Goal: Transaction & Acquisition: Purchase product/service

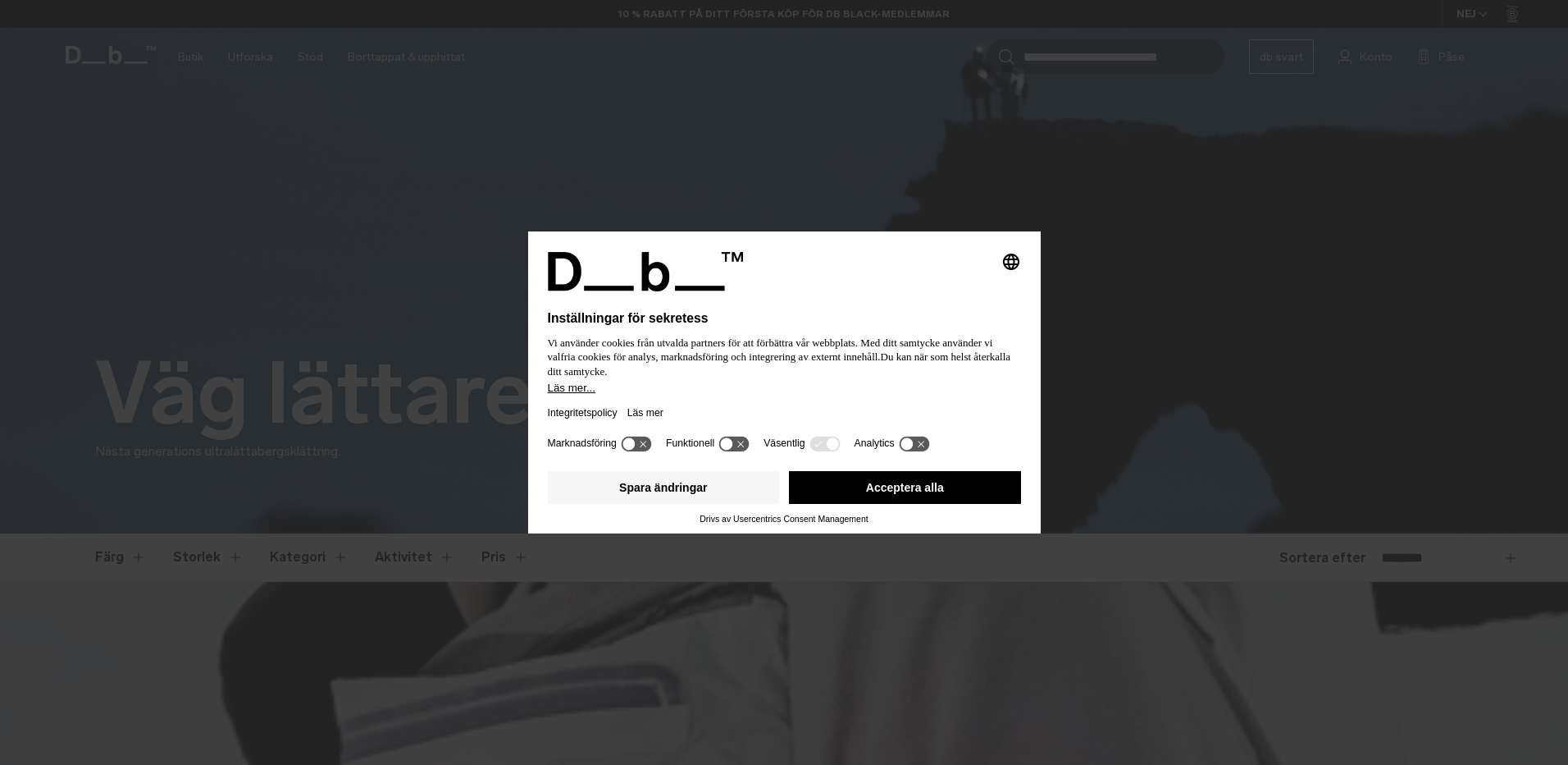
click at [935, 492] on button "Acceptera alla" at bounding box center [905, 487] width 232 height 33
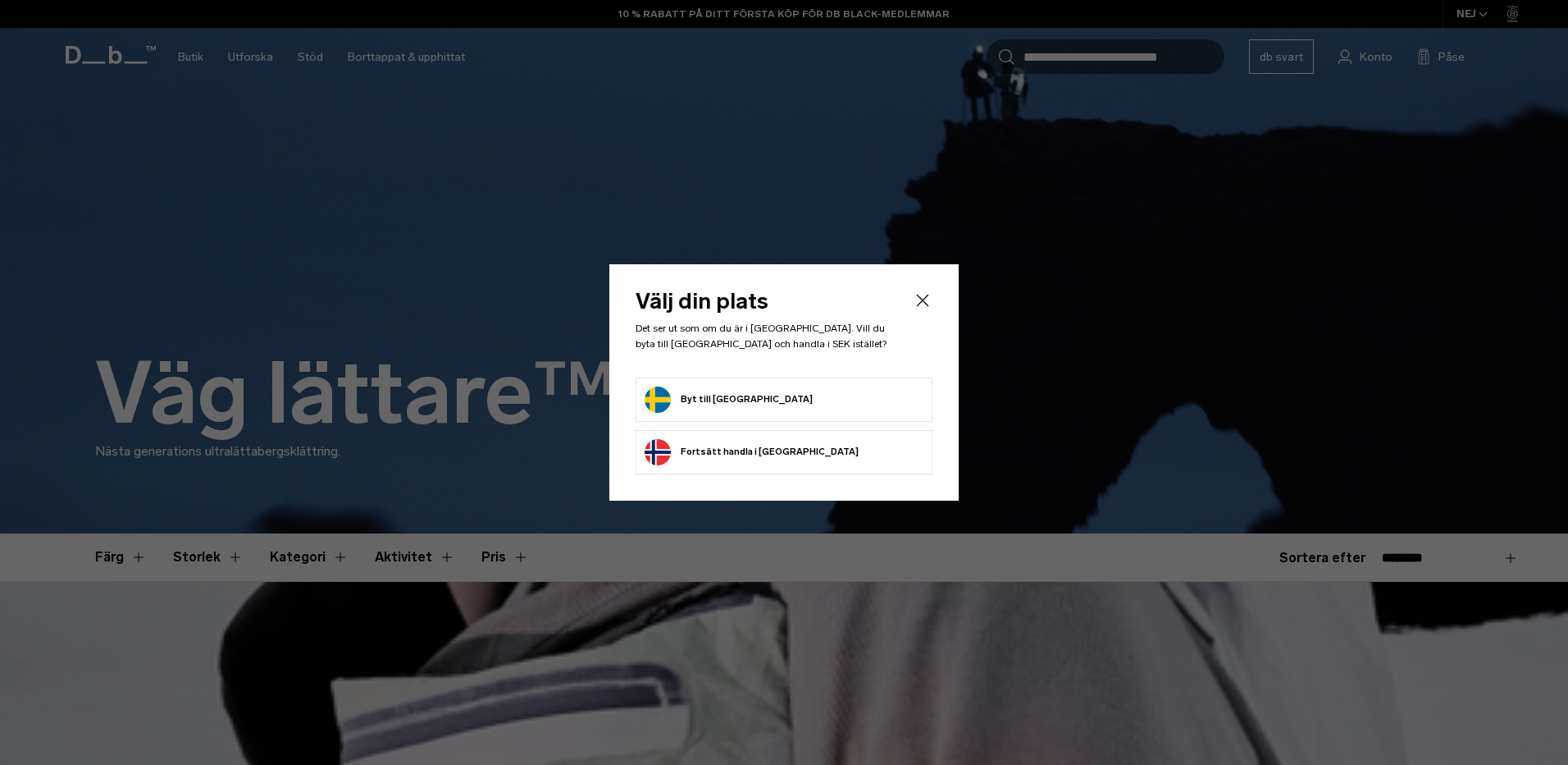
click at [772, 399] on form "Byt till Sverige" at bounding box center [784, 399] width 279 height 26
click at [716, 396] on button "Byt till Sverige" at bounding box center [728, 399] width 168 height 26
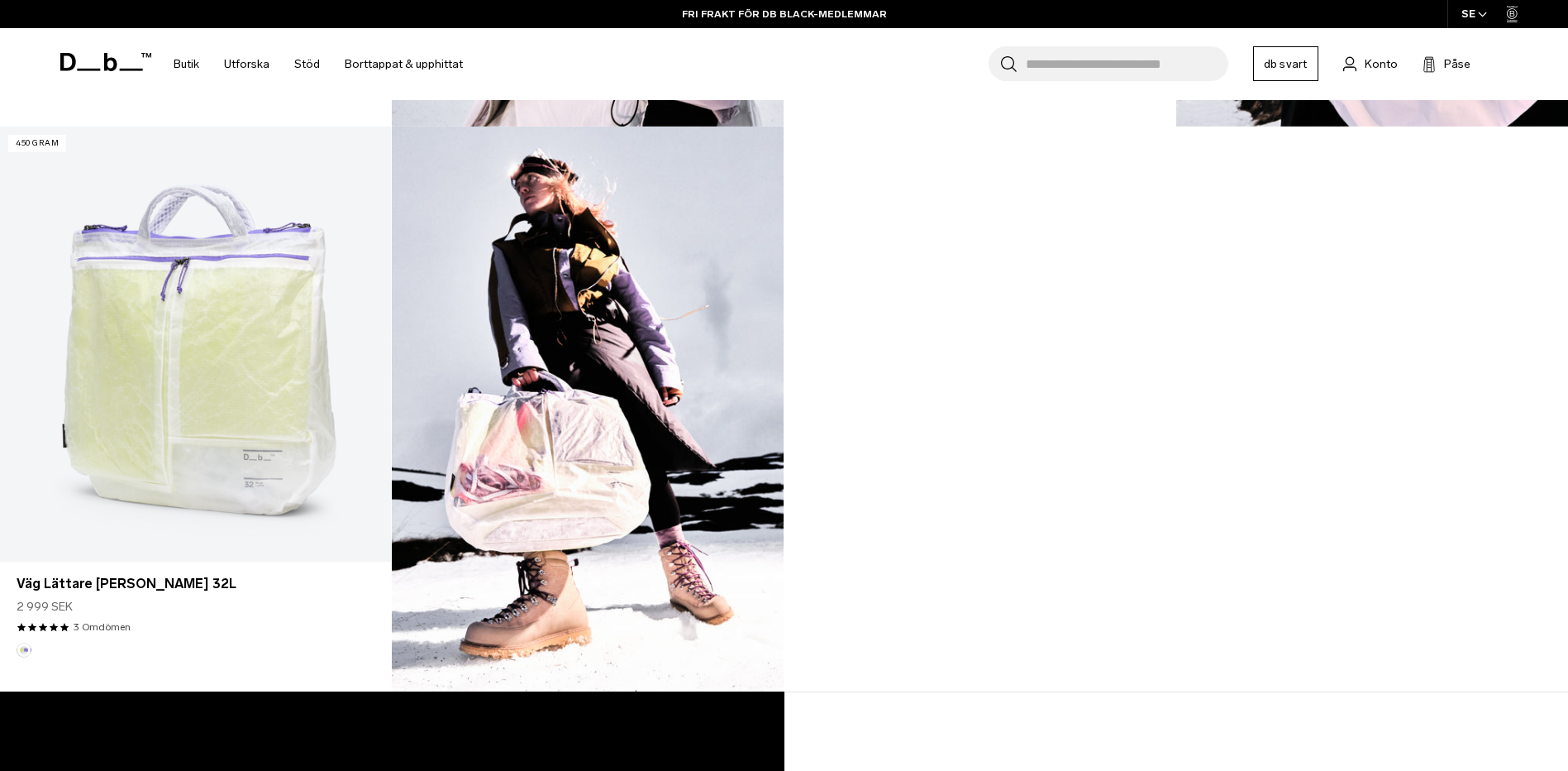
scroll to position [1571, 0]
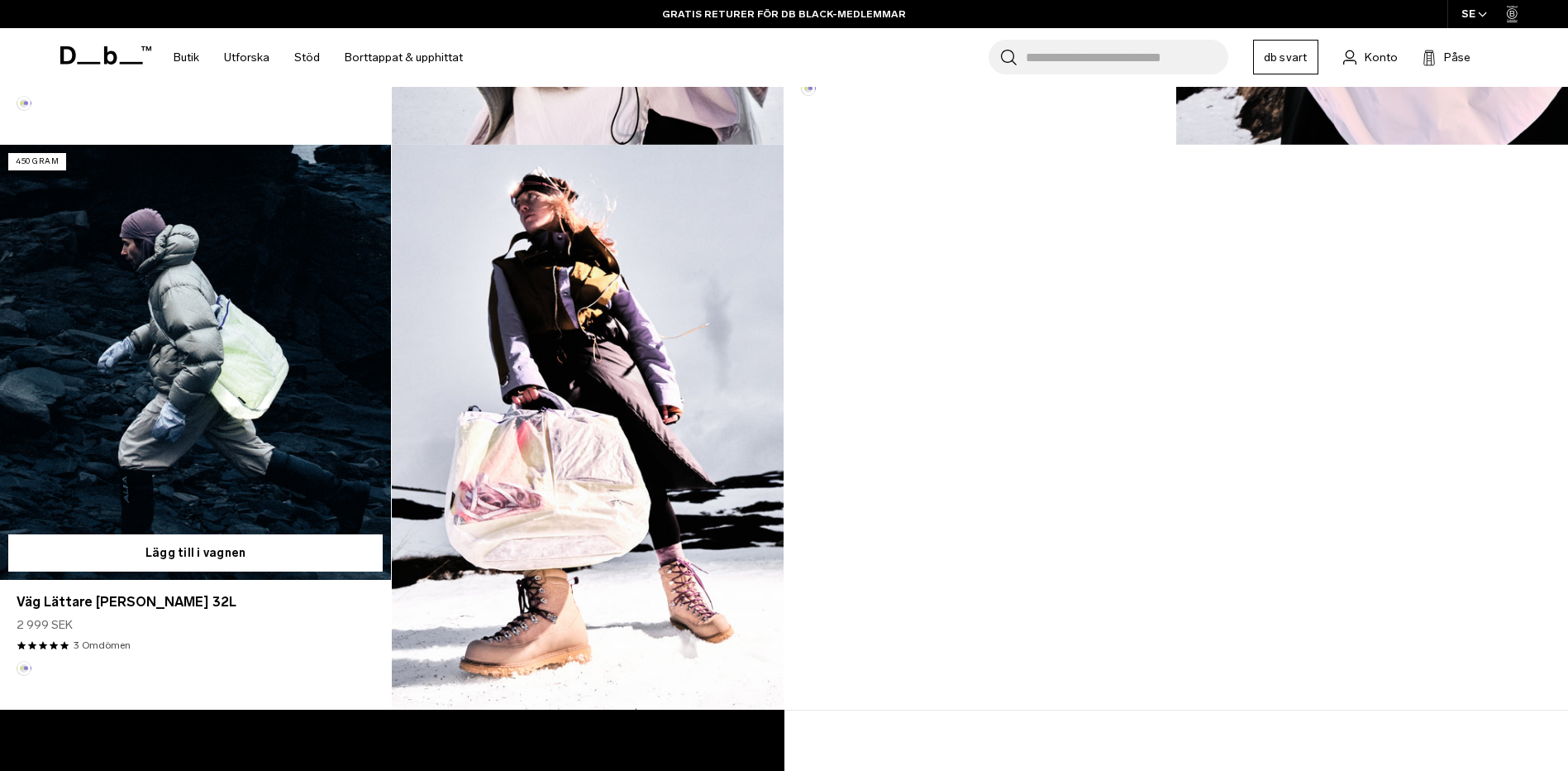
click at [218, 460] on link "Väg Lättare Hjälm Väska 32L" at bounding box center [195, 362] width 391 height 435
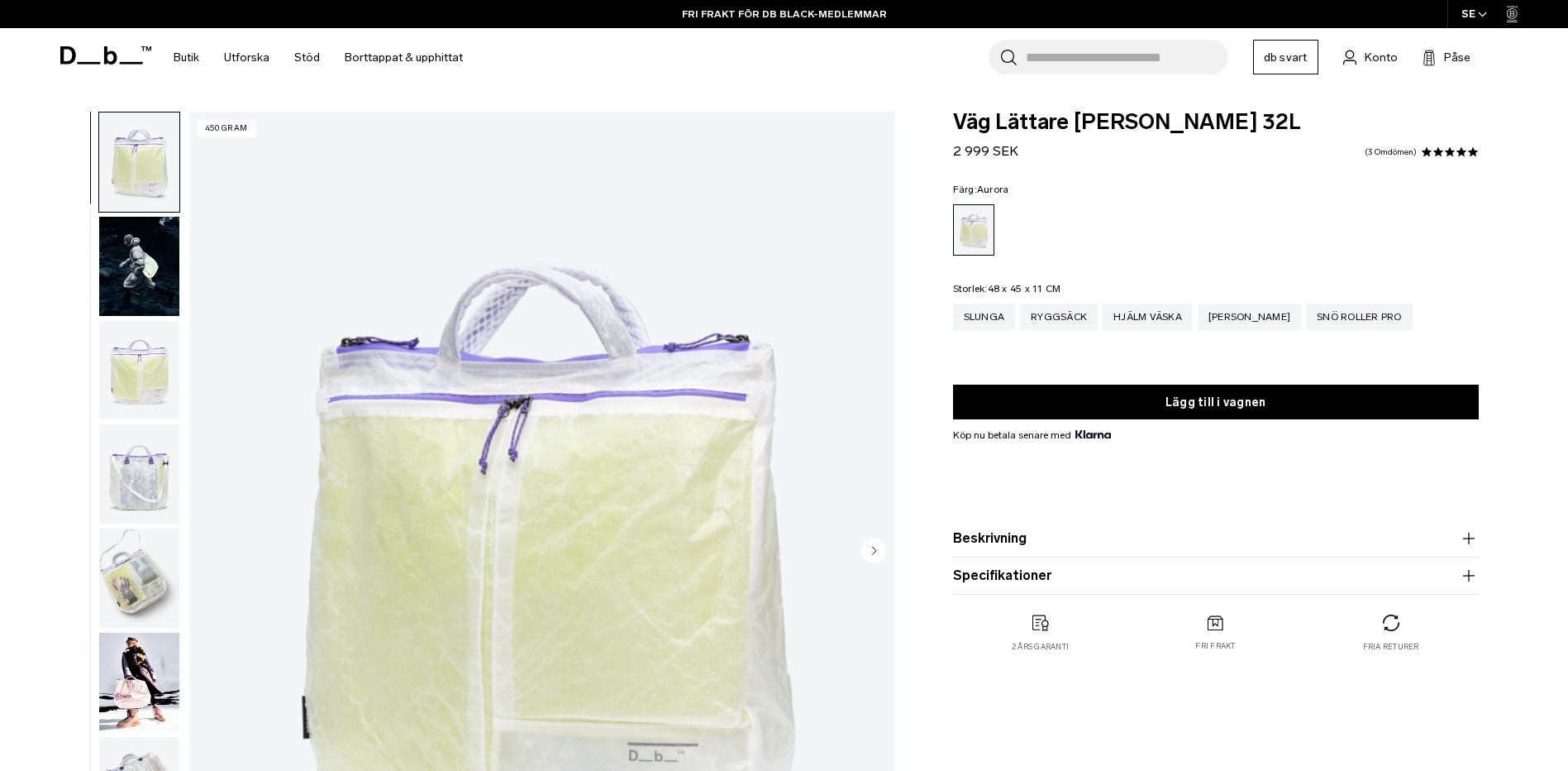
click at [876, 551] on icon "Nästa bild" at bounding box center [874, 550] width 4 height 7
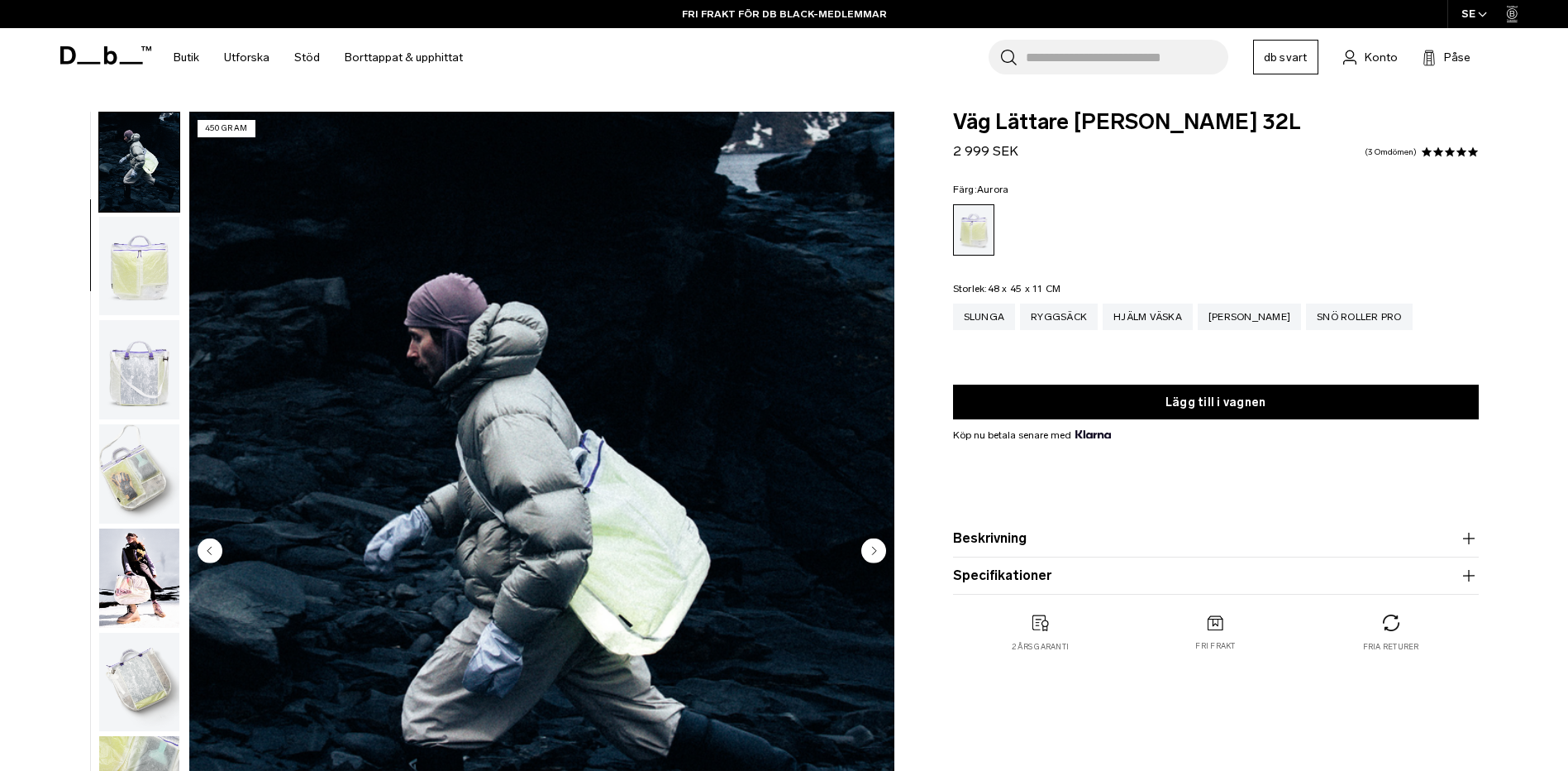
click at [876, 551] on icon "Nästa bild" at bounding box center [873, 549] width 25 height 25
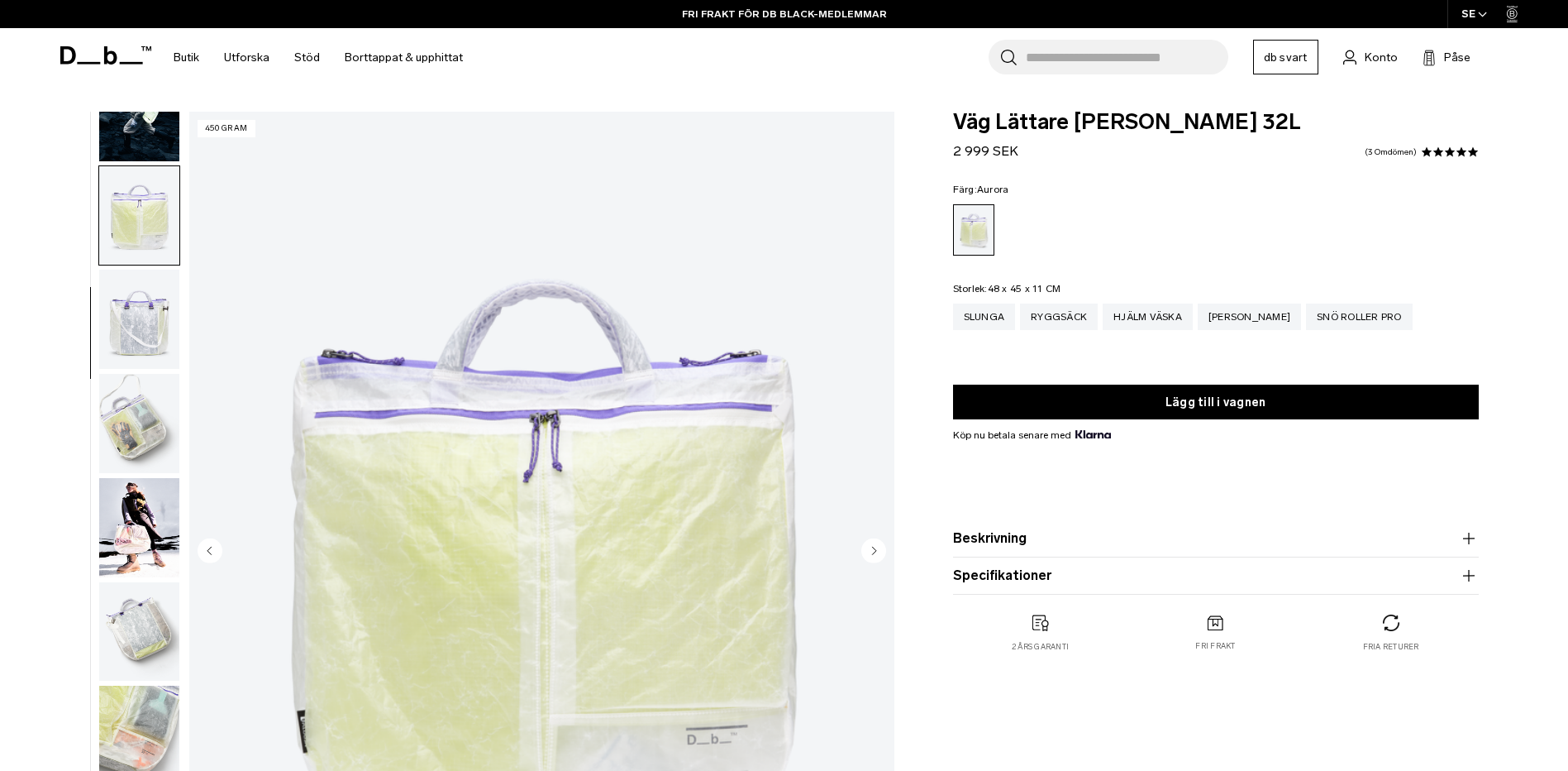
scroll to position [156, 0]
click at [876, 553] on circle "Nästa bild" at bounding box center [873, 549] width 25 height 25
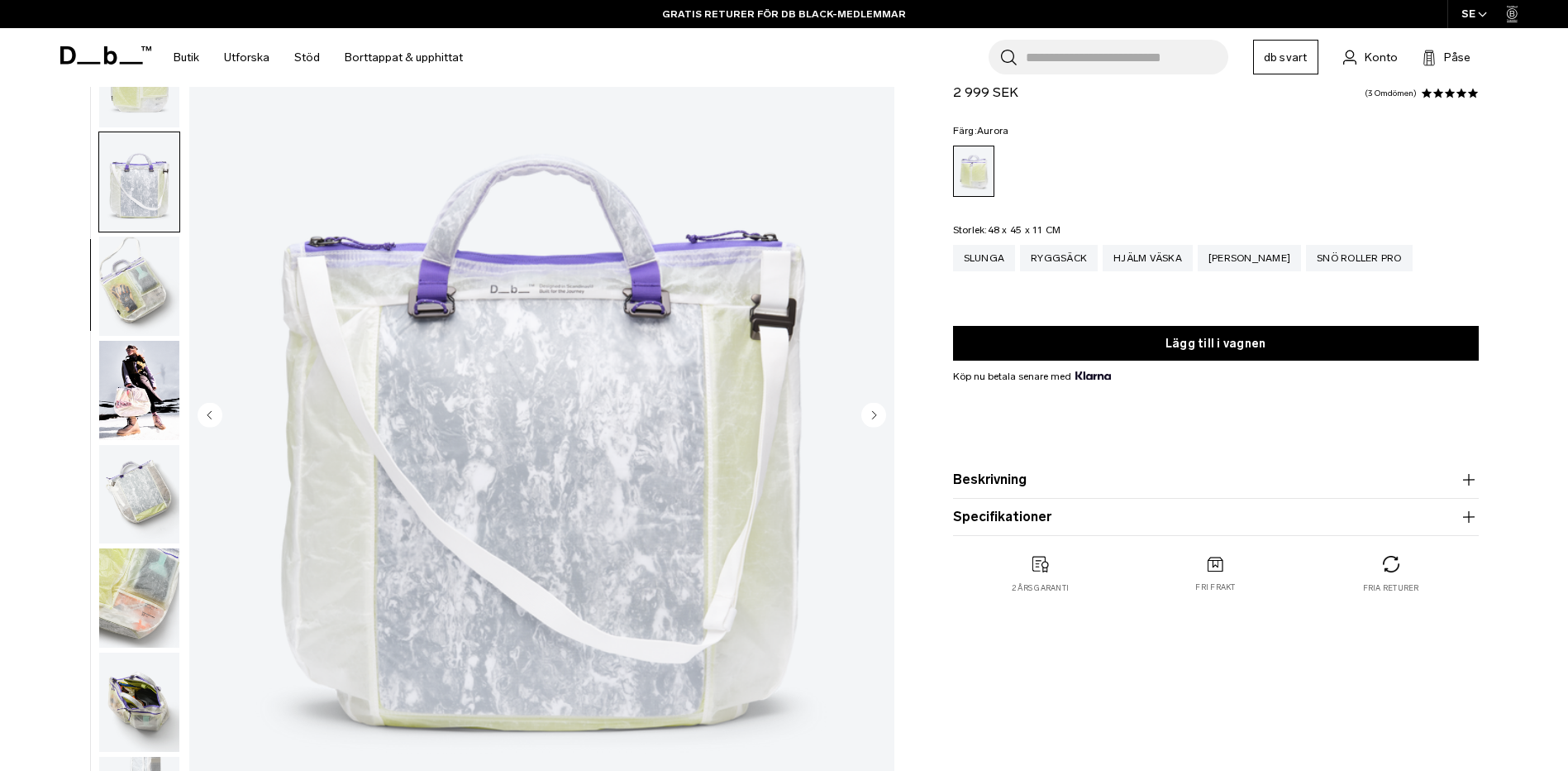
scroll to position [166, 0]
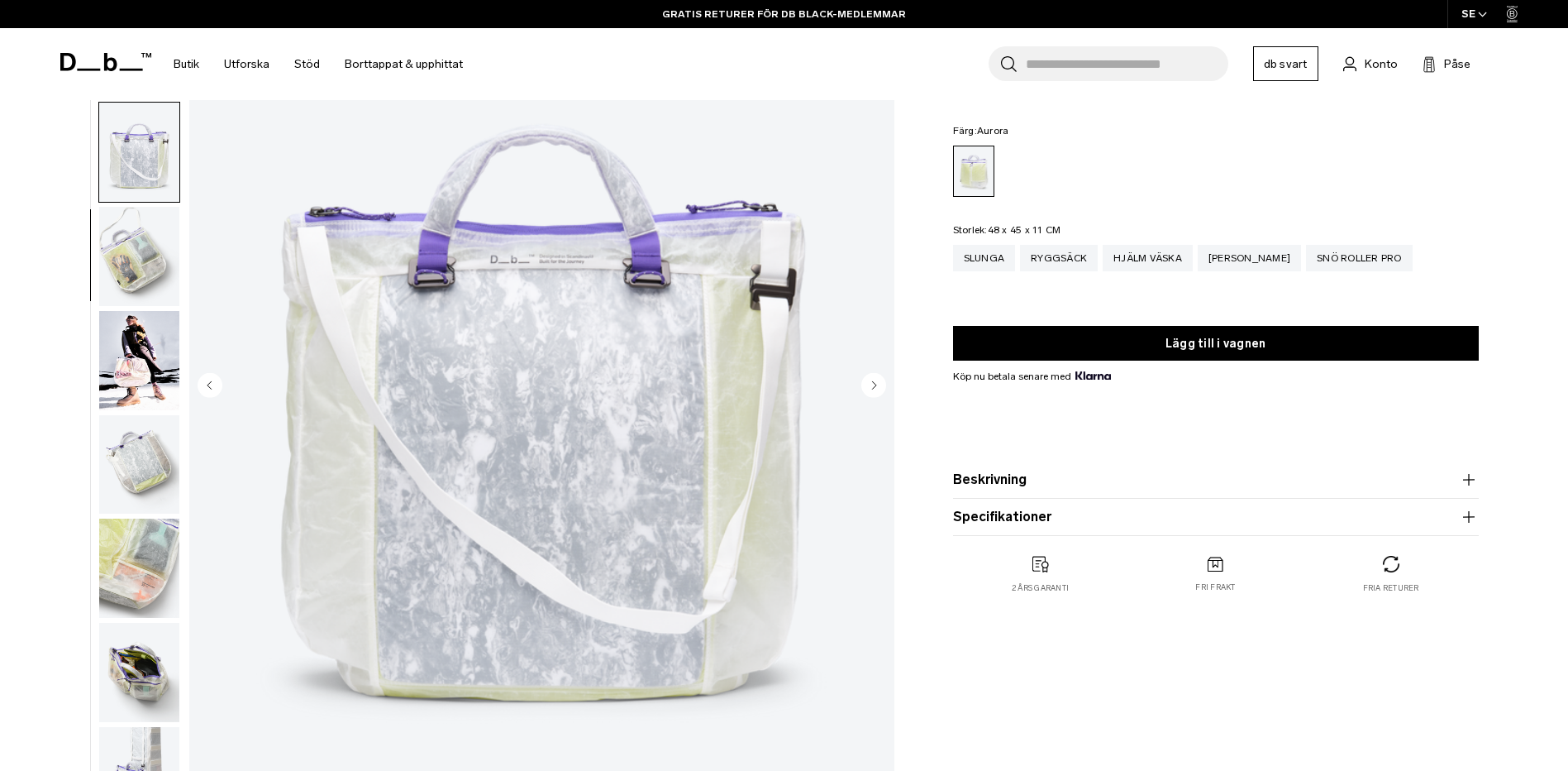
click at [876, 386] on circle "Nästa bild" at bounding box center [873, 384] width 25 height 25
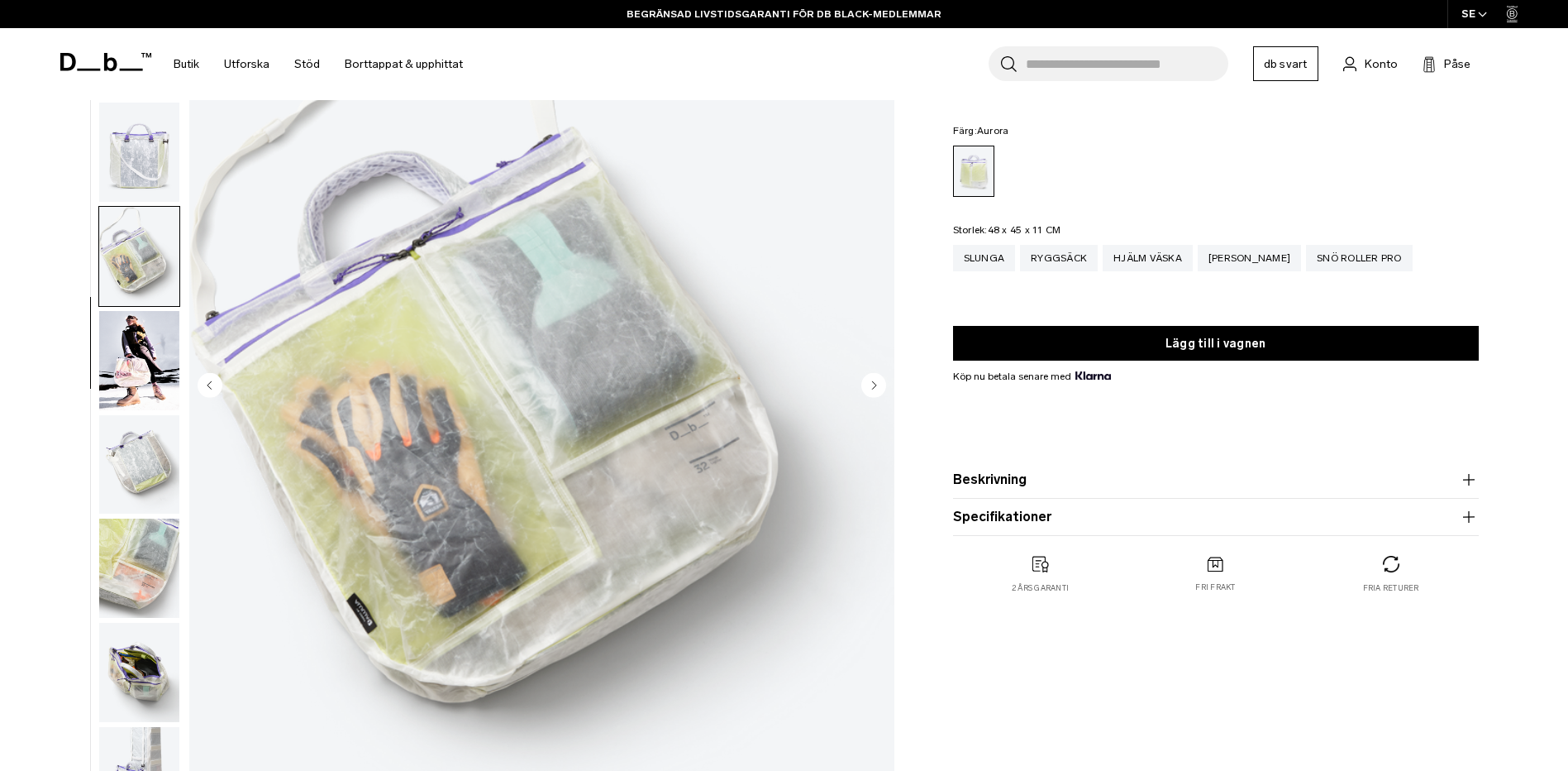
click at [875, 389] on circle "Nästa bild" at bounding box center [873, 384] width 25 height 25
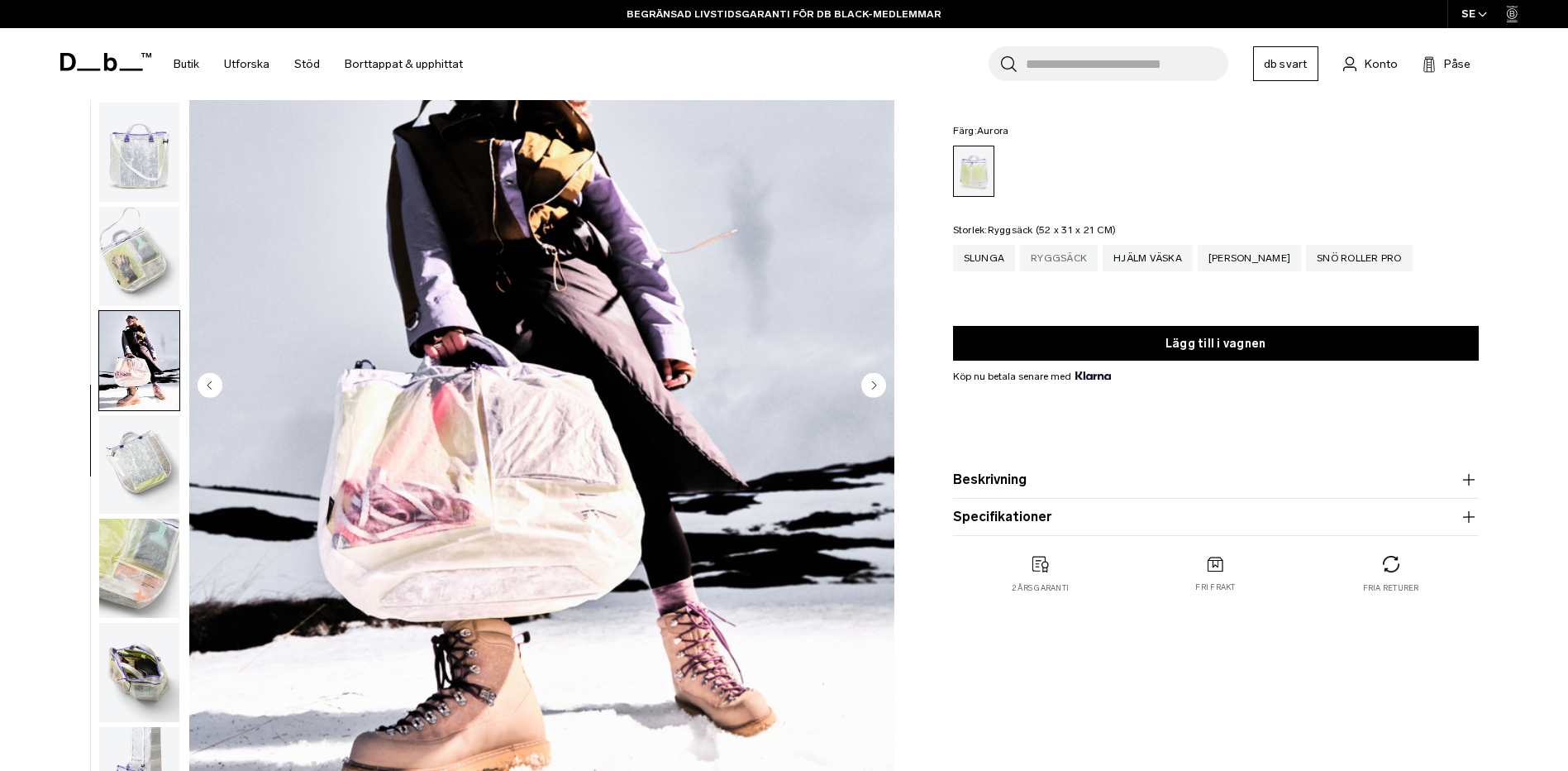
click at [1054, 262] on div "Ryggsäck" at bounding box center [1059, 258] width 77 height 27
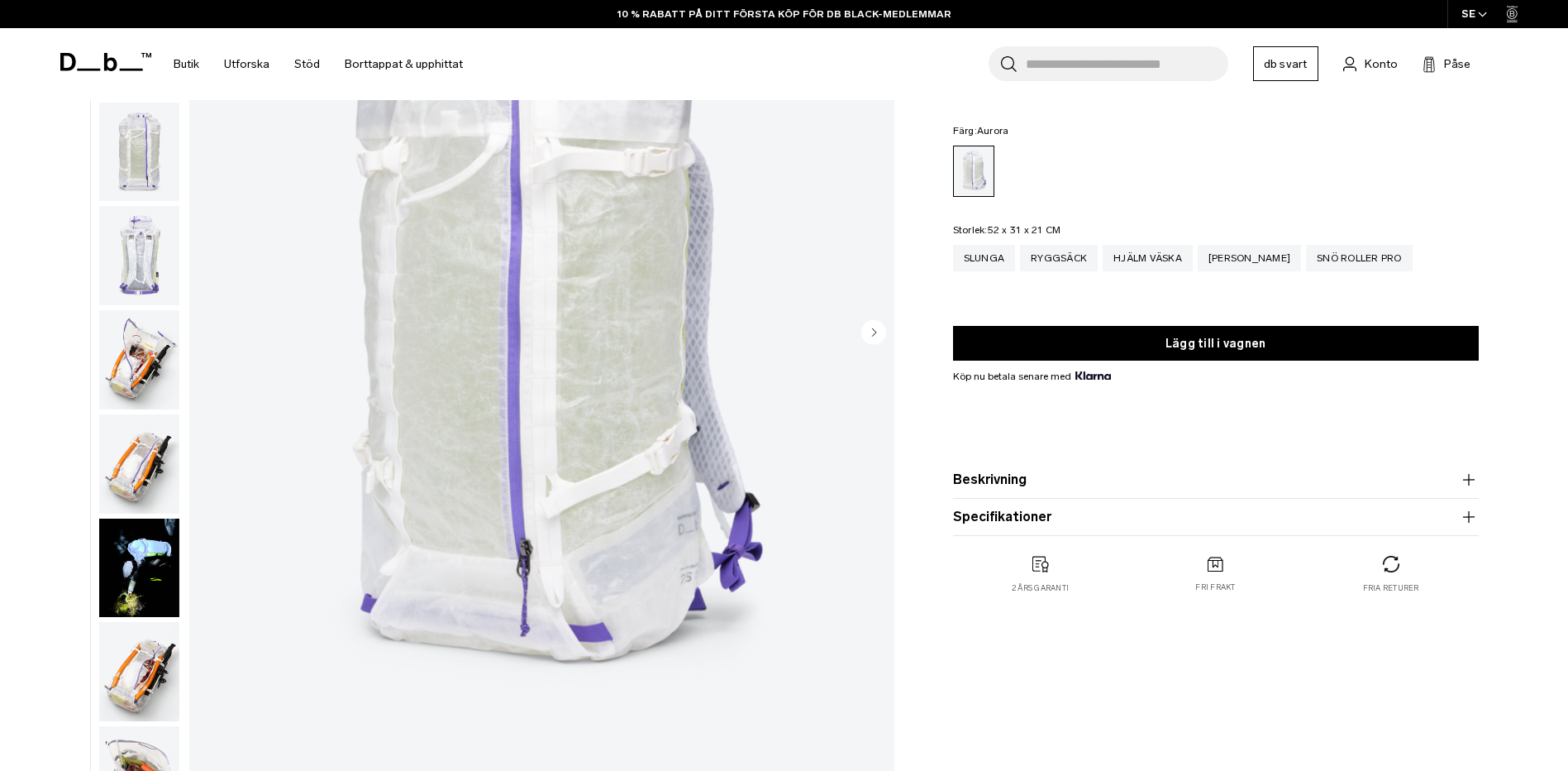
scroll to position [248, 0]
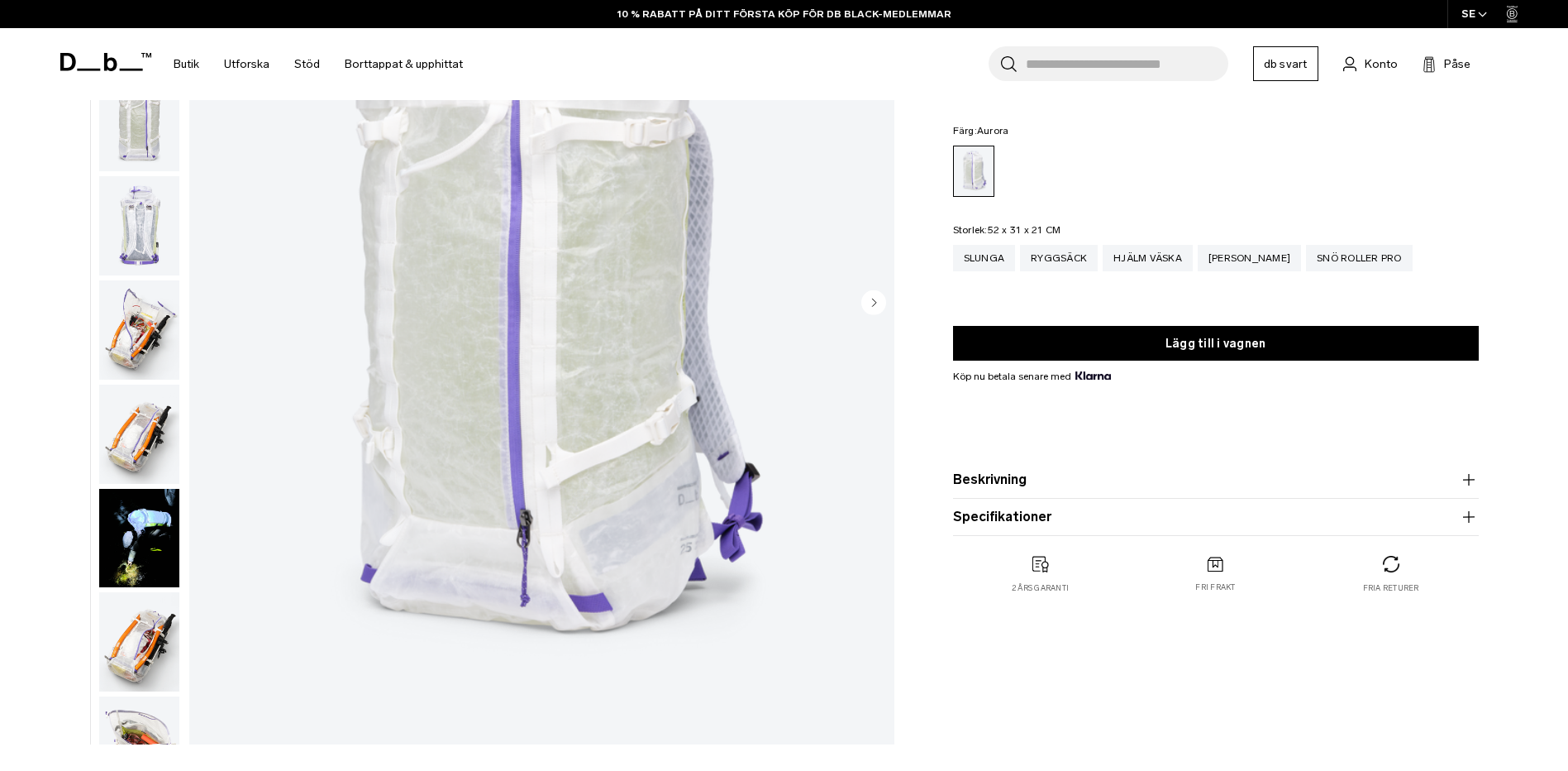
click at [872, 301] on icon "Nästa bild" at bounding box center [874, 302] width 4 height 7
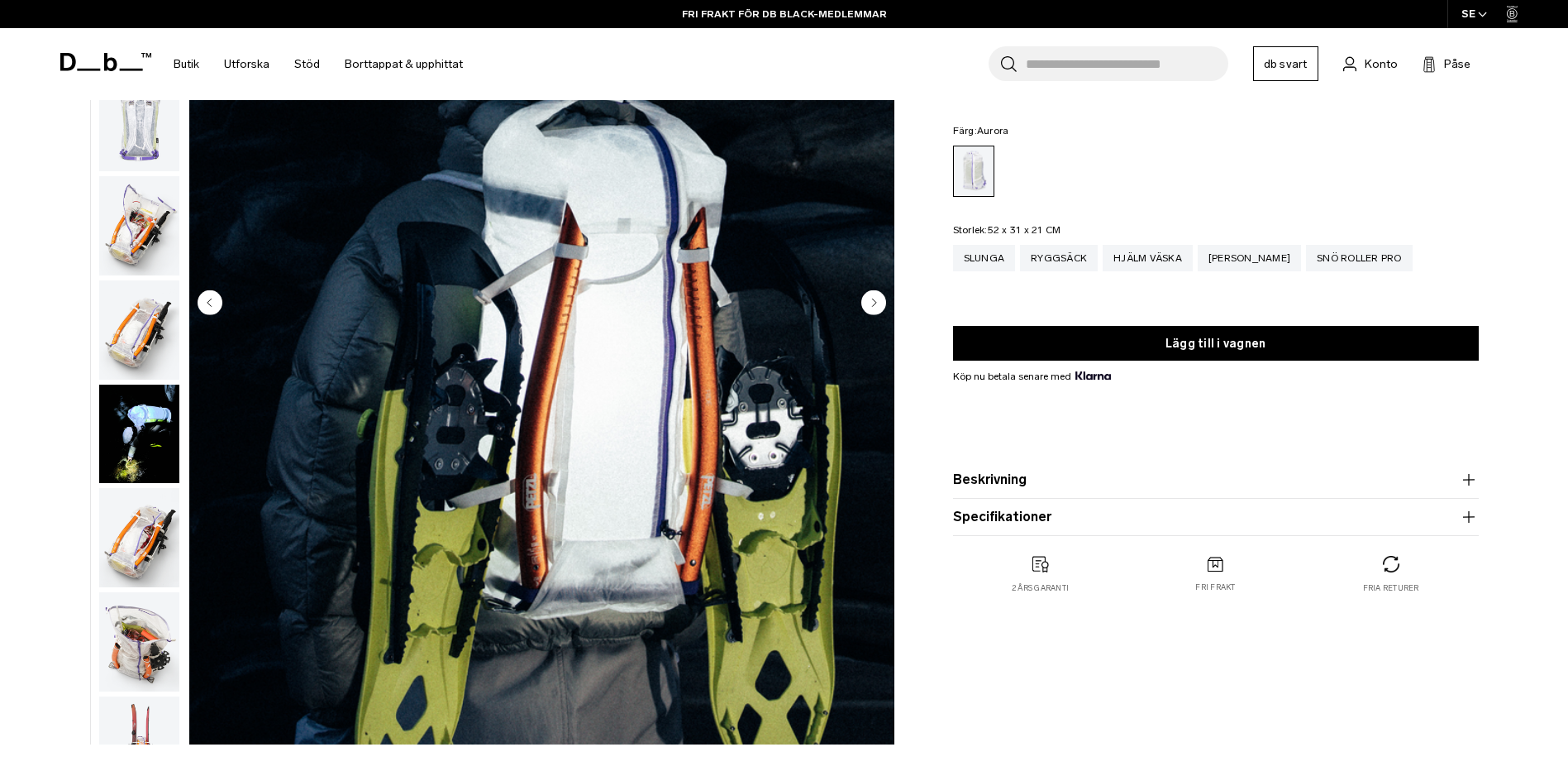
click at [874, 307] on icon "Nästa bild" at bounding box center [873, 302] width 25 height 25
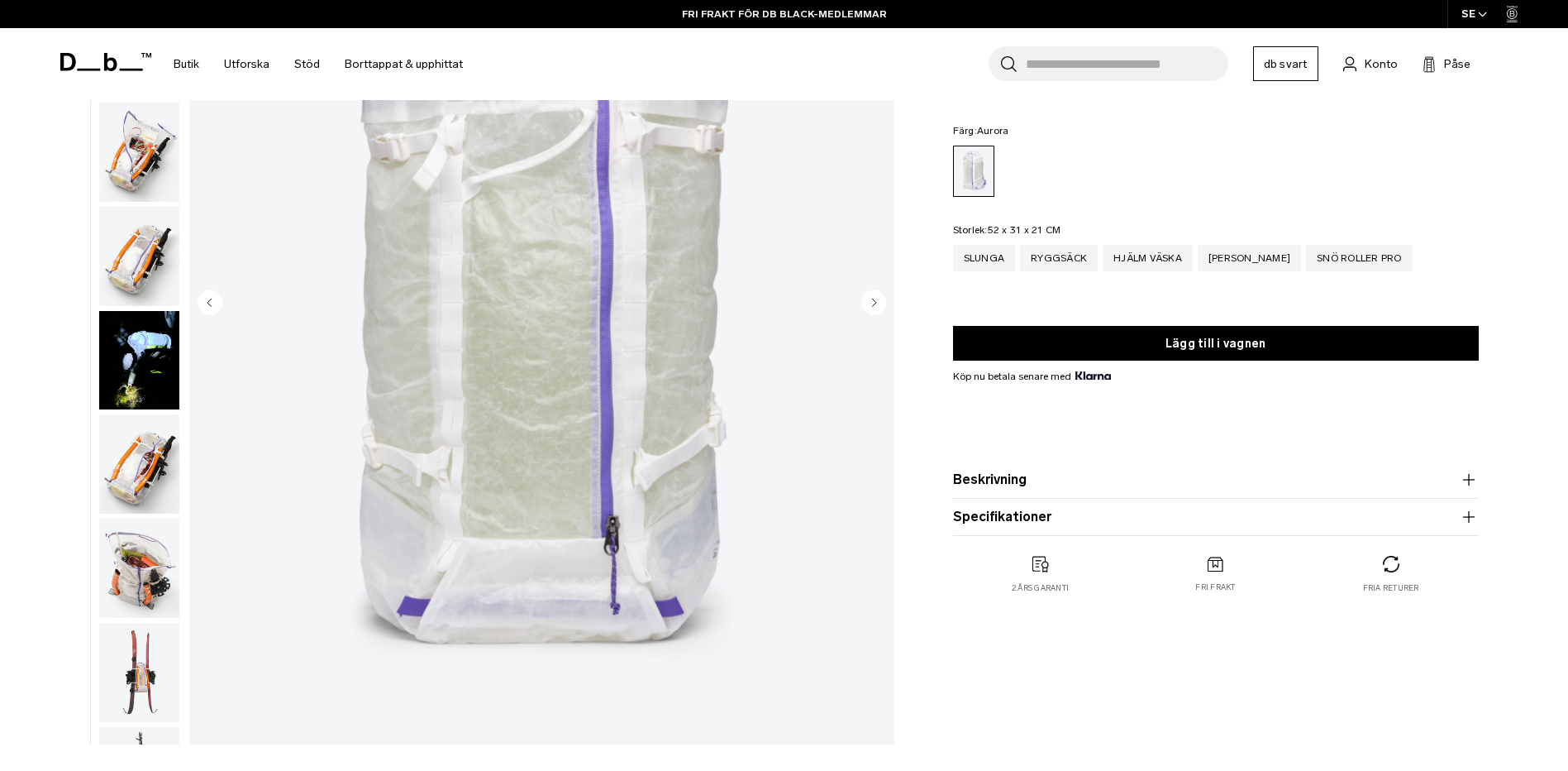
scroll to position [208, 0]
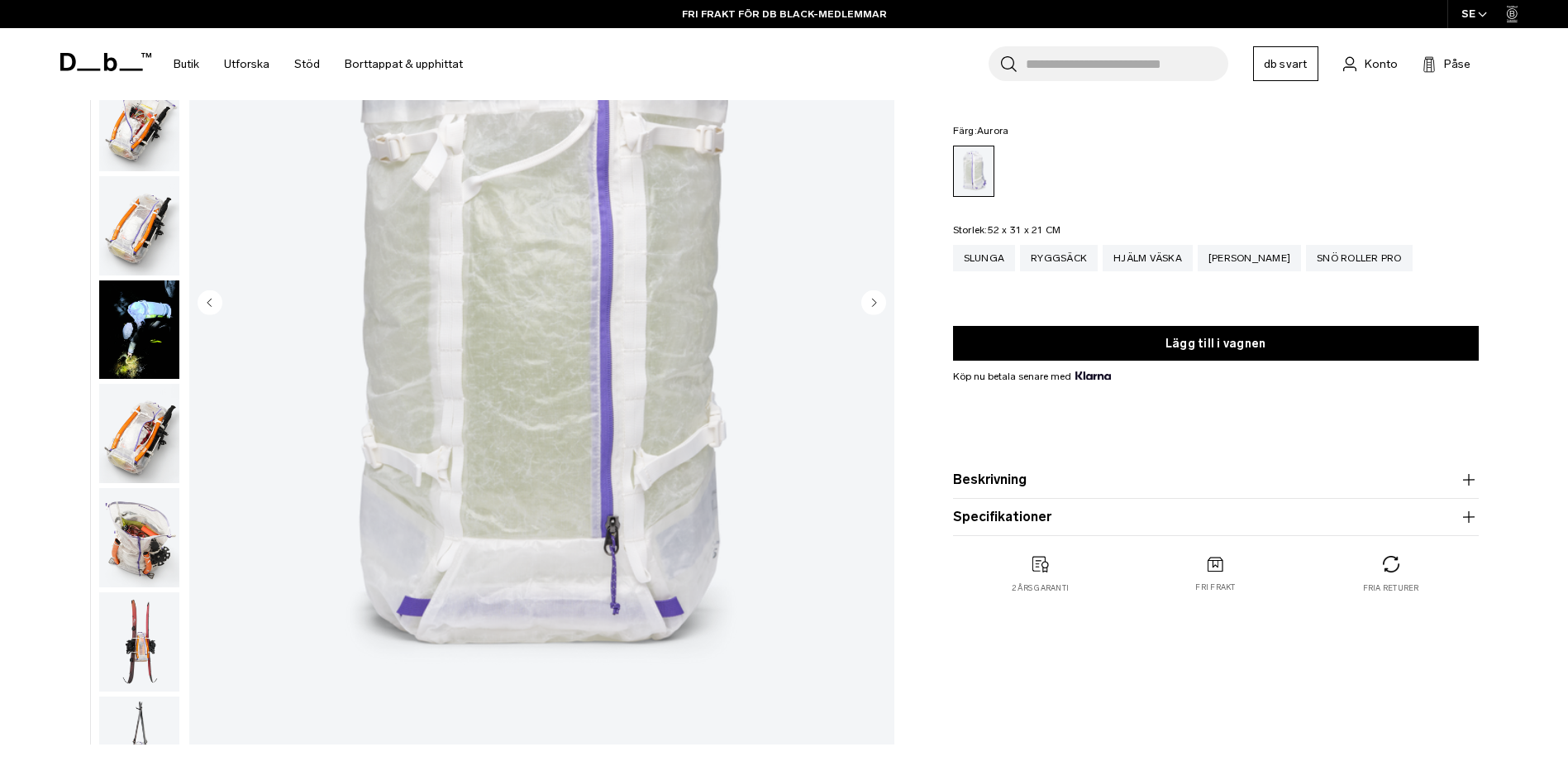
click at [878, 307] on circle "Nästa bild" at bounding box center [873, 302] width 25 height 25
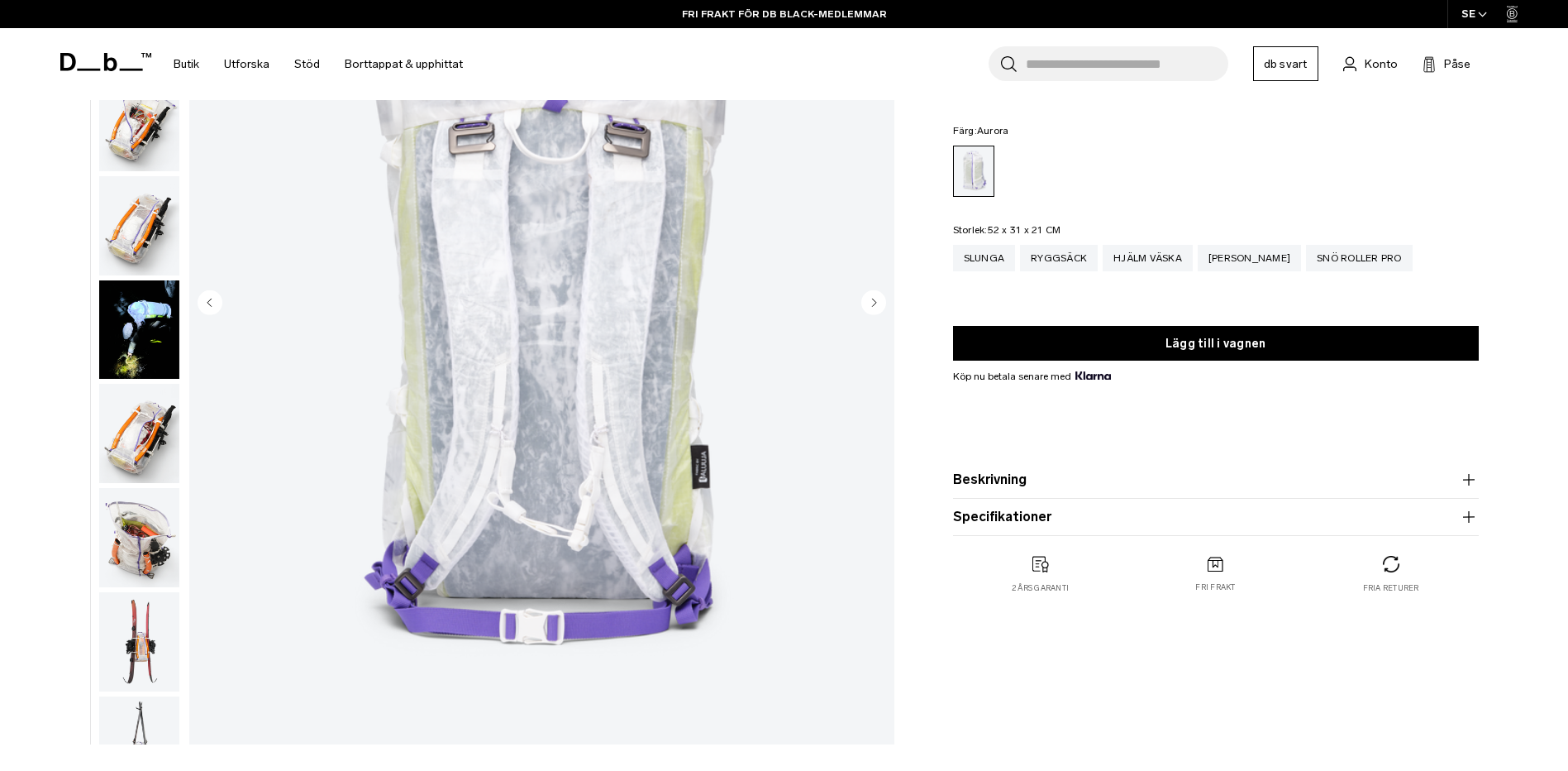
scroll to position [312, 0]
